Goal: Use online tool/utility: Utilize a website feature to perform a specific function

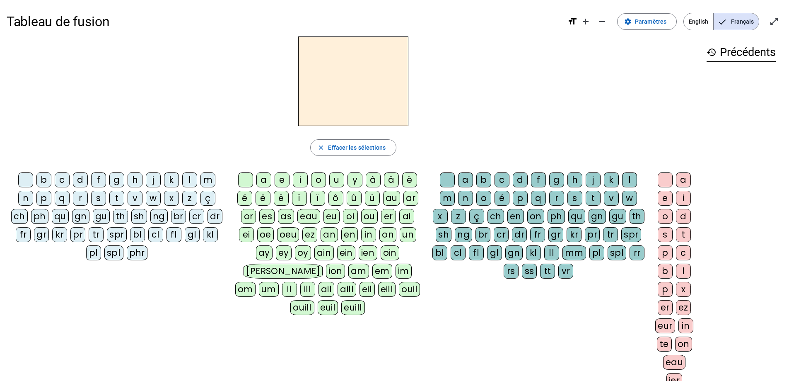
click at [98, 90] on div "f" at bounding box center [98, 179] width 15 height 15
click at [255, 90] on div "i" at bounding box center [300, 179] width 15 height 15
click at [255, 90] on div "l" at bounding box center [629, 179] width 15 height 15
click at [205, 90] on div "m" at bounding box center [208, 179] width 15 height 15
click at [255, 90] on div "a" at bounding box center [263, 179] width 15 height 15
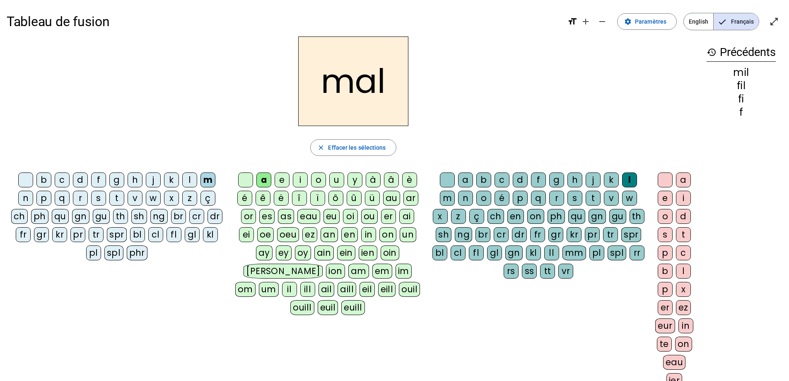
click at [136, 90] on div "v" at bounding box center [135, 198] width 15 height 15
click at [255, 90] on div at bounding box center [447, 179] width 15 height 15
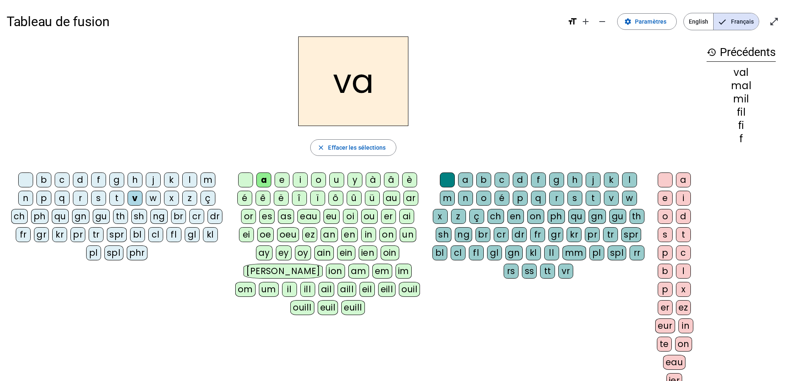
click at [210, 90] on div "m" at bounding box center [208, 179] width 15 height 15
click at [118, 90] on div "t" at bounding box center [116, 198] width 15 height 15
click at [99, 90] on div "s" at bounding box center [98, 198] width 15 height 15
click at [255, 90] on div "c" at bounding box center [502, 179] width 15 height 15
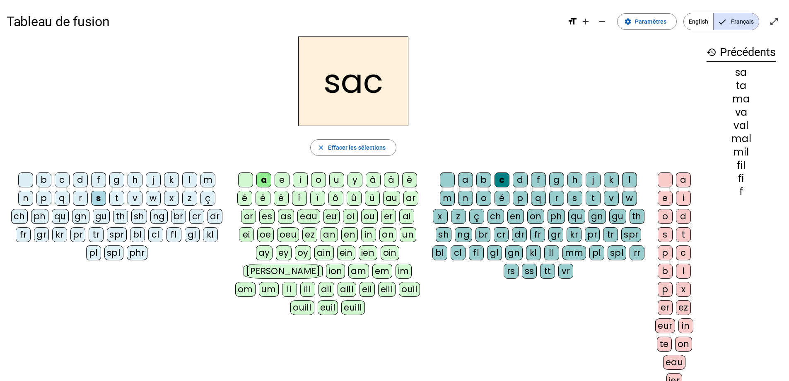
click at [187, 90] on div "l" at bounding box center [189, 179] width 15 height 15
click at [119, 90] on div "t" at bounding box center [116, 198] width 15 height 15
click at [255, 90] on div "i" at bounding box center [300, 179] width 15 height 15
click at [43, 90] on div "p" at bounding box center [43, 198] width 15 height 15
